Goal: Task Accomplishment & Management: Manage account settings

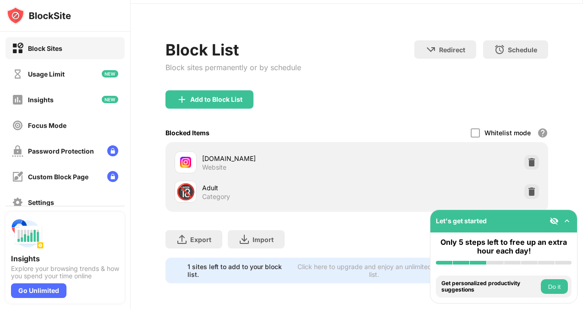
scroll to position [29, 0]
click at [246, 103] on div "Add to Block List" at bounding box center [210, 99] width 88 height 18
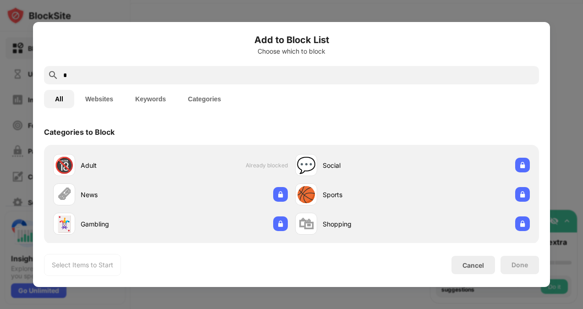
click at [178, 72] on input "*" at bounding box center [298, 75] width 473 height 11
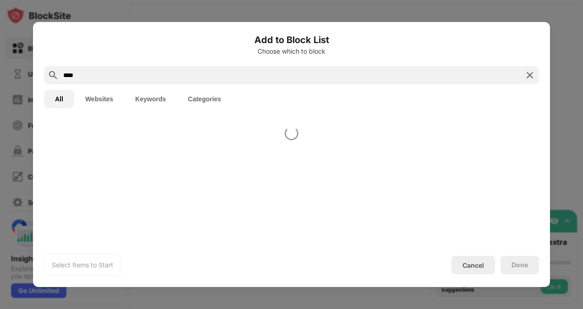
type input "****"
click at [88, 99] on button "Websites" at bounding box center [99, 99] width 50 height 18
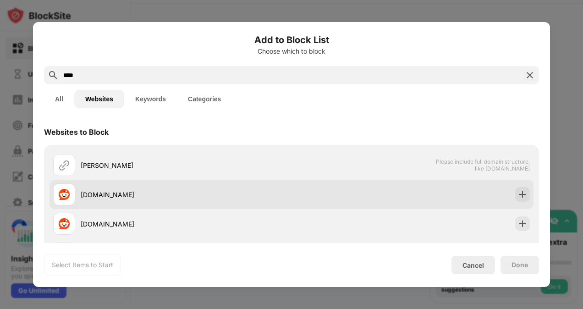
click at [342, 191] on div "[DOMAIN_NAME]" at bounding box center [292, 194] width 484 height 29
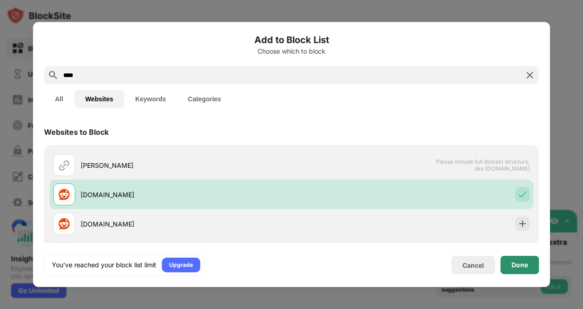
click at [509, 258] on div "Done" at bounding box center [520, 265] width 39 height 18
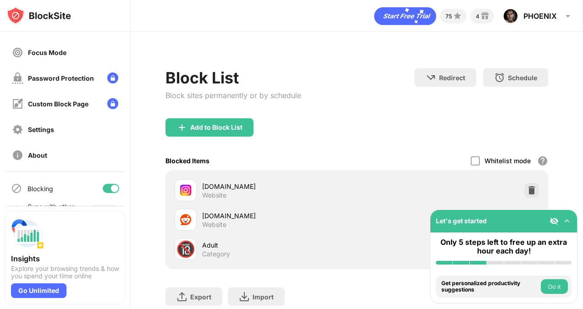
scroll to position [94, 0]
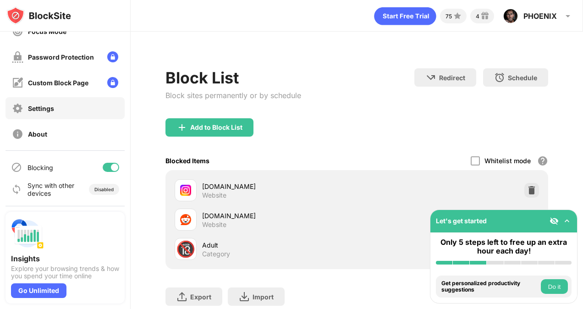
click at [54, 109] on div "Settings" at bounding box center [41, 109] width 26 height 8
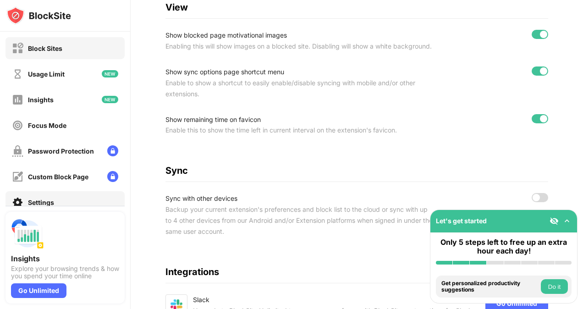
click at [44, 58] on div "Block Sites" at bounding box center [65, 48] width 119 height 22
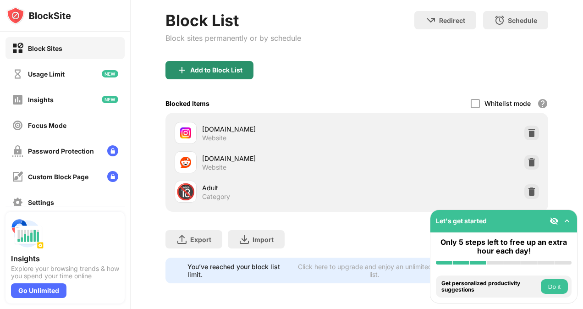
scroll to position [64, 0]
click at [569, 222] on img at bounding box center [567, 221] width 9 height 9
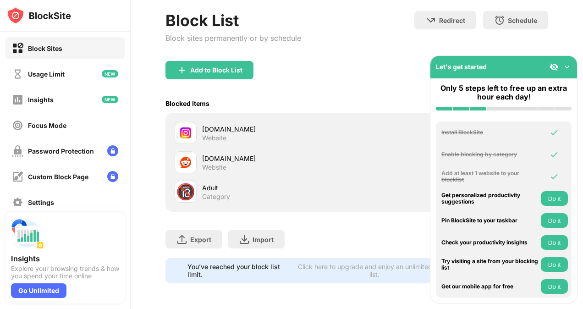
click at [567, 65] on img at bounding box center [567, 66] width 9 height 9
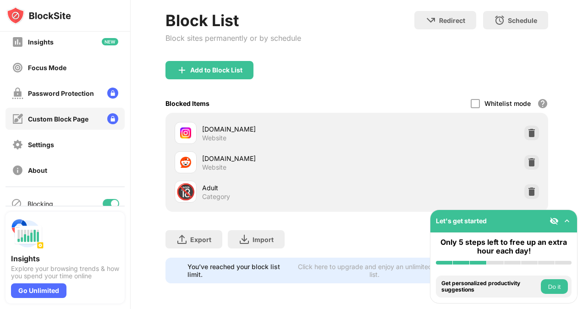
scroll to position [62, 0]
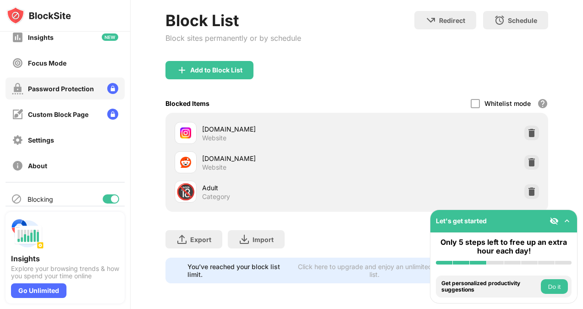
click at [89, 92] on div "Password Protection" at bounding box center [53, 88] width 82 height 11
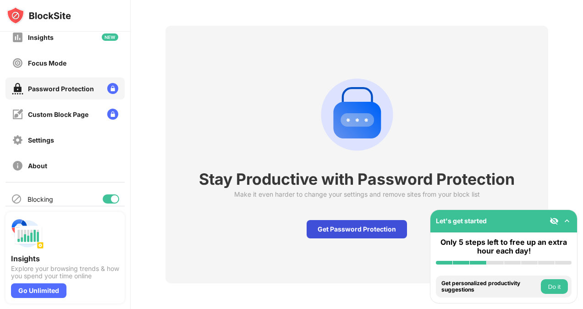
click at [316, 226] on div "Get Password Protection" at bounding box center [357, 229] width 100 height 18
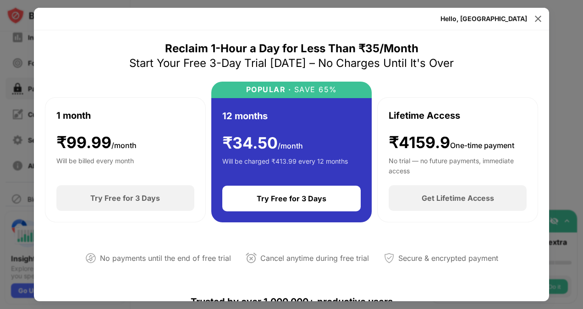
scroll to position [0, 0]
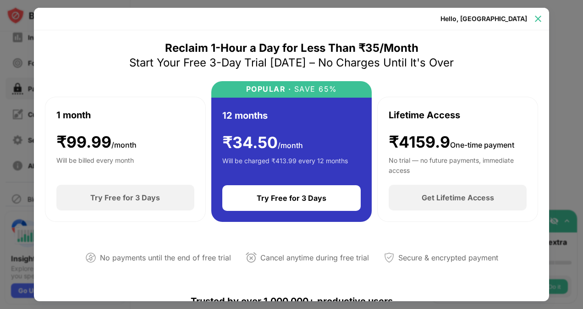
click at [535, 18] on img at bounding box center [538, 18] width 9 height 9
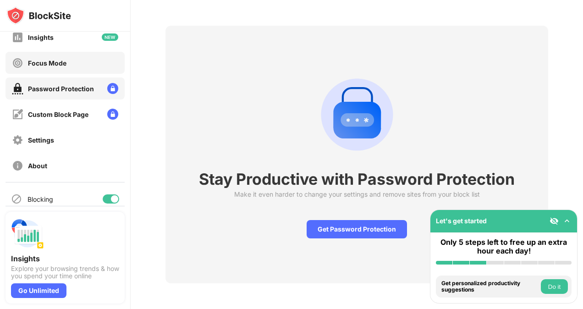
scroll to position [0, 0]
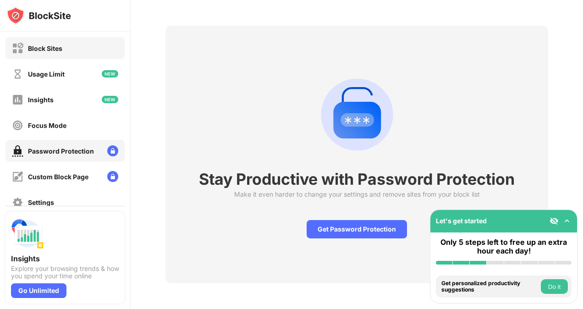
click at [66, 46] on div "Block Sites" at bounding box center [65, 48] width 119 height 22
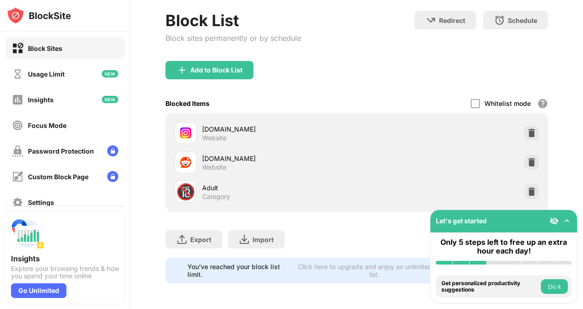
scroll to position [64, 0]
click at [72, 77] on div "Usage Limit" at bounding box center [65, 74] width 119 height 22
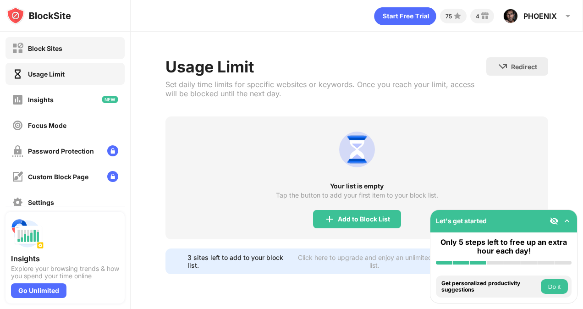
click at [87, 42] on div "Block Sites" at bounding box center [65, 48] width 119 height 22
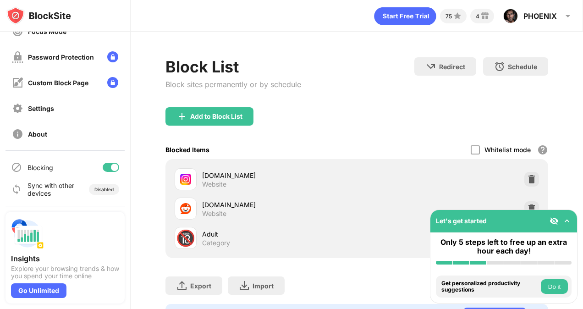
scroll to position [53, 0]
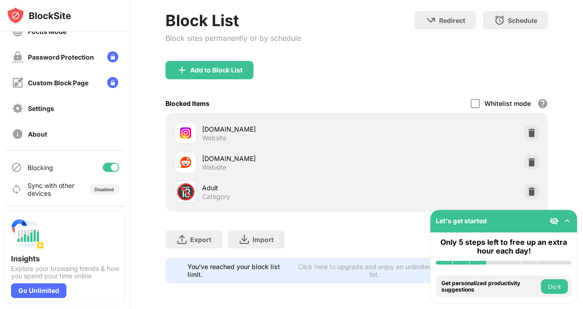
click at [0, 219] on html "Block Sites Usage Limit Insights Focus Mode Password Protection Custom Block Pa…" at bounding box center [291, 154] width 583 height 309
